Goal: Transaction & Acquisition: Purchase product/service

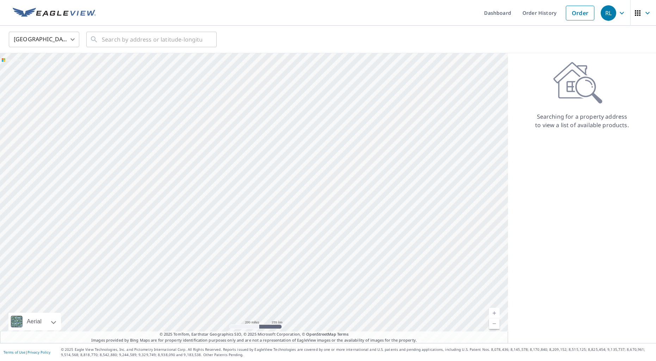
click at [73, 42] on body "RL RL Dashboard Order History Order RL United States US ​ ​ Aerial Road A stand…" at bounding box center [328, 180] width 656 height 361
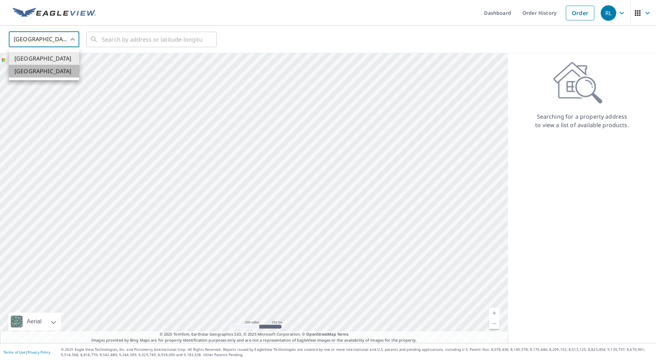
drag, startPoint x: 60, startPoint y: 76, endPoint x: 62, endPoint y: 71, distance: 5.7
click at [60, 76] on li "[GEOGRAPHIC_DATA]" at bounding box center [44, 71] width 70 height 13
type input "CA"
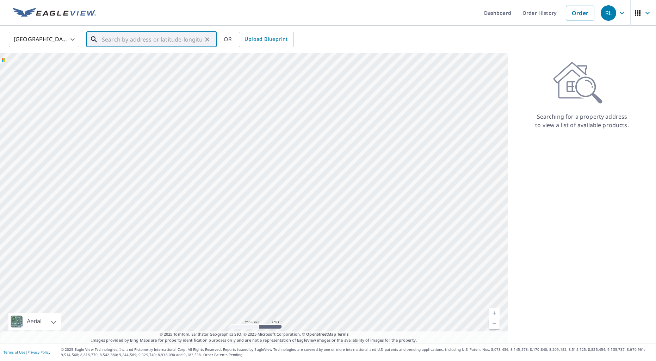
click at [109, 41] on input "text" at bounding box center [152, 40] width 100 height 20
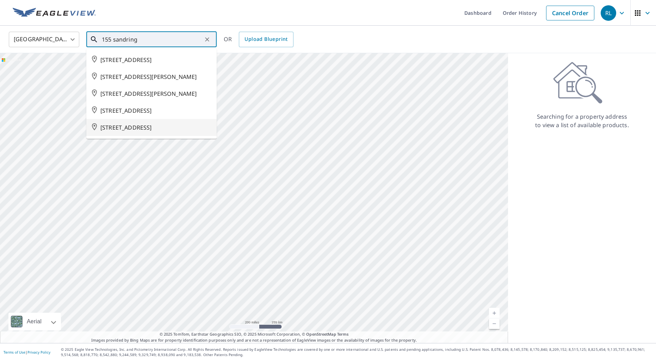
click at [158, 132] on span "[STREET_ADDRESS]" at bounding box center [155, 127] width 111 height 8
type input "[STREET_ADDRESS]"
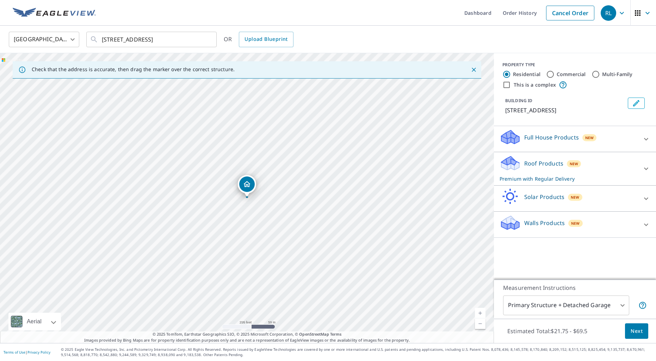
click at [646, 140] on icon at bounding box center [646, 139] width 4 height 2
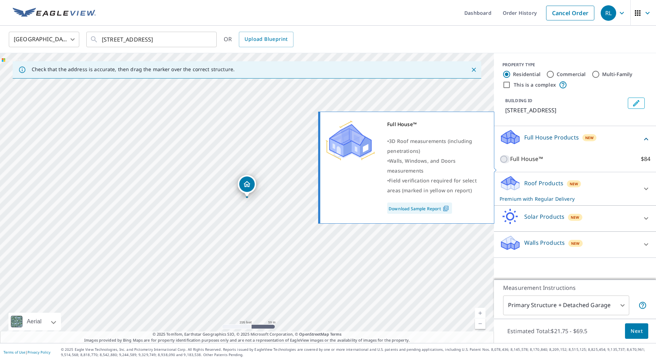
click at [506, 164] on input "Full House™ $84" at bounding box center [505, 159] width 11 height 8
checkbox input "true"
checkbox input "false"
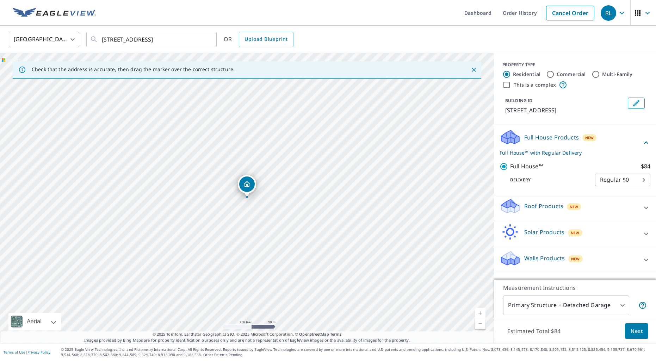
click at [633, 331] on span "Next" at bounding box center [637, 331] width 12 height 9
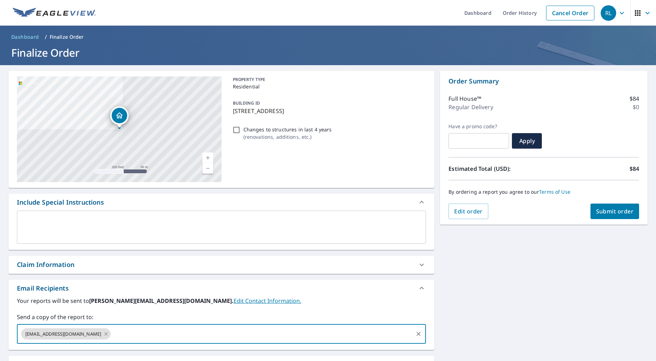
click at [139, 339] on input "text" at bounding box center [262, 333] width 301 height 13
type input "[PERSON_NAME][EMAIL_ADDRESS][DOMAIN_NAME]"
click at [610, 212] on span "Submit order" at bounding box center [615, 212] width 38 height 8
checkbox input "true"
